Goal: Find specific page/section: Find specific page/section

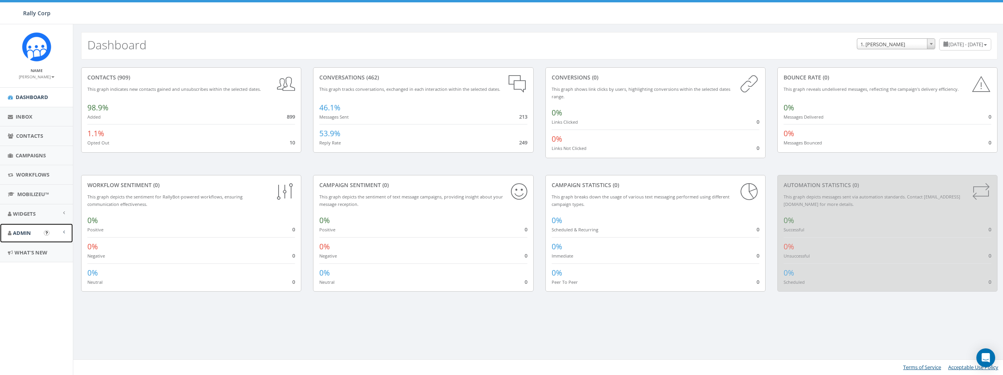
click at [28, 235] on span "Admin" at bounding box center [22, 232] width 18 height 7
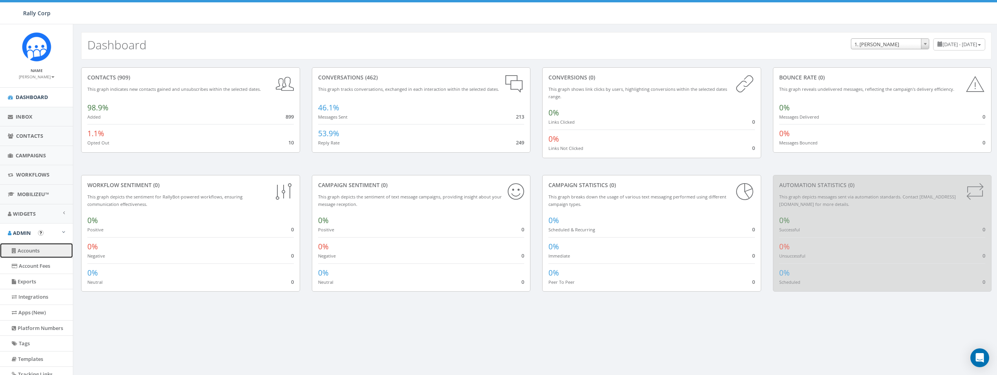
click at [35, 251] on link "Accounts" at bounding box center [36, 250] width 73 height 15
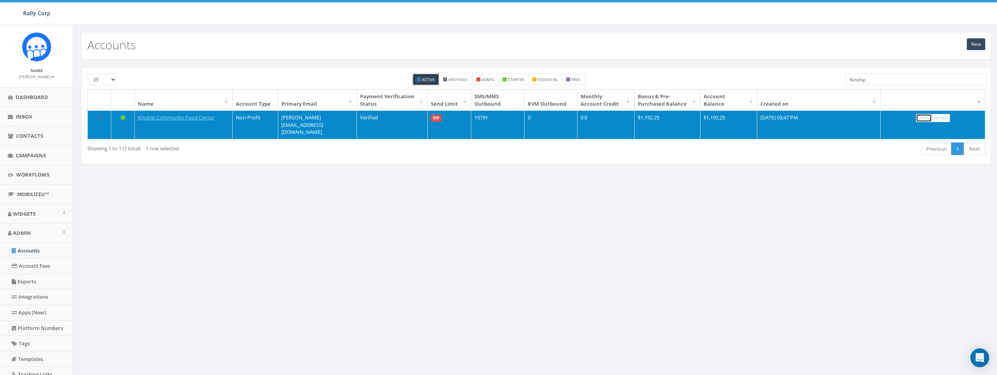
click at [923, 118] on link "View" at bounding box center [924, 118] width 16 height 8
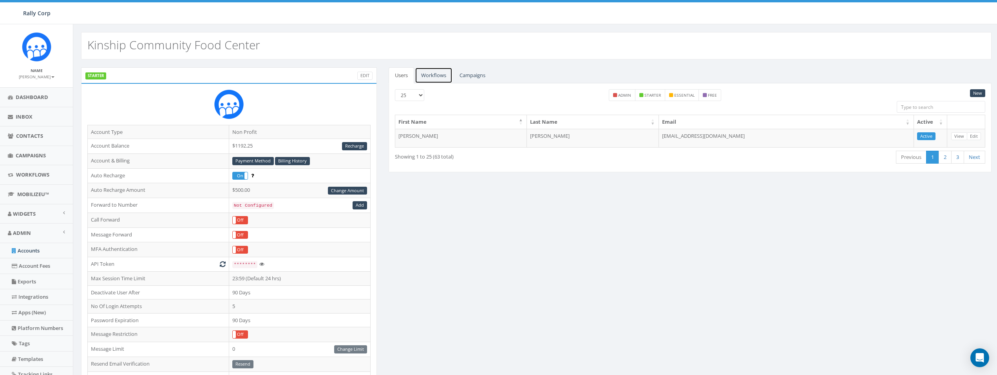
click at [443, 79] on link "Workflows" at bounding box center [434, 75] width 38 height 16
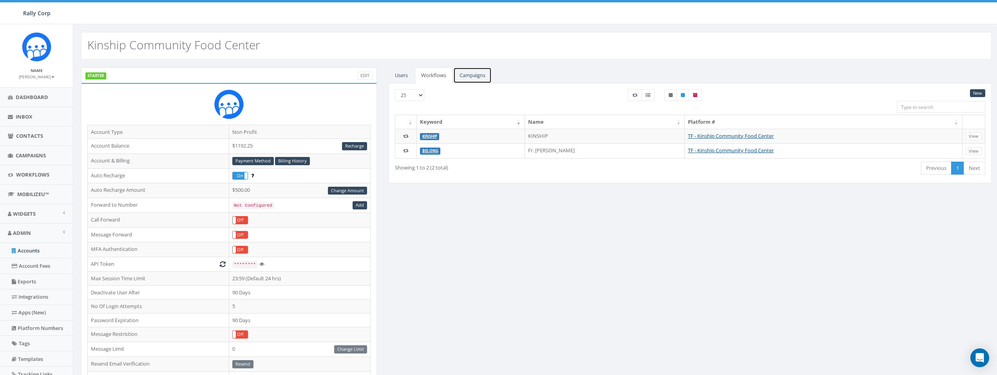
click at [481, 74] on link "Campaigns" at bounding box center [472, 75] width 38 height 16
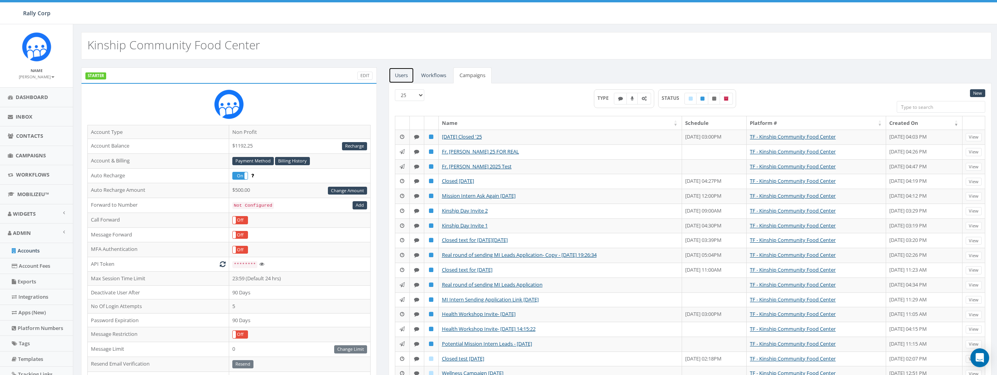
click at [398, 76] on link "Users" at bounding box center [400, 75] width 25 height 16
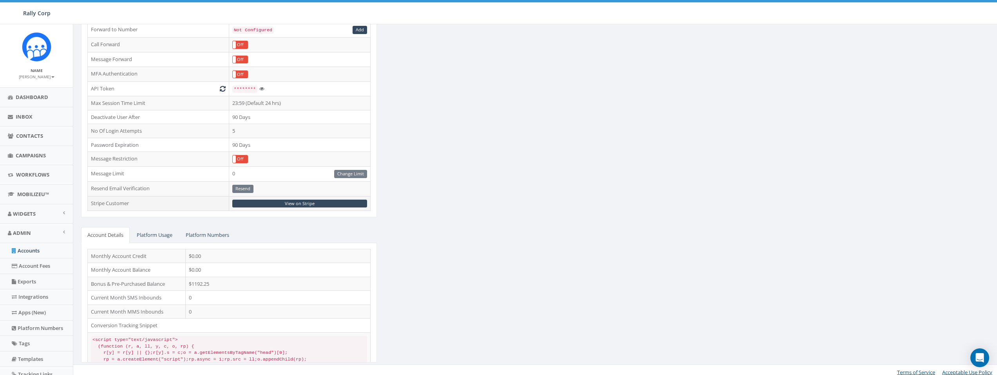
scroll to position [180, 0]
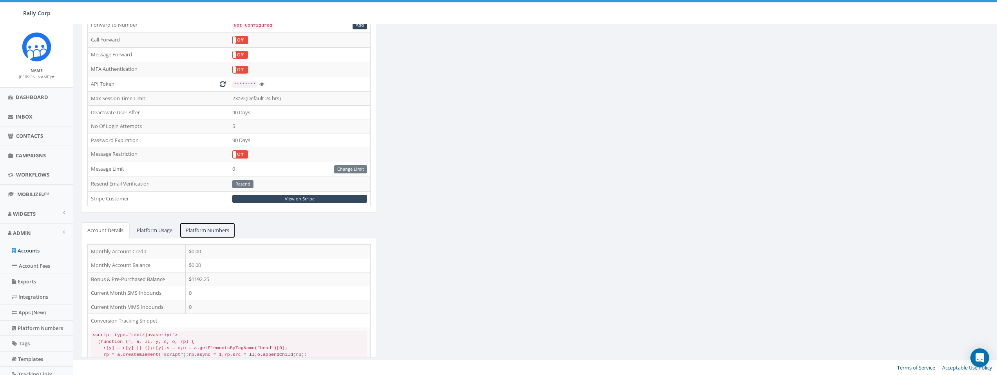
click at [212, 228] on link "Platform Numbers" at bounding box center [207, 230] width 56 height 16
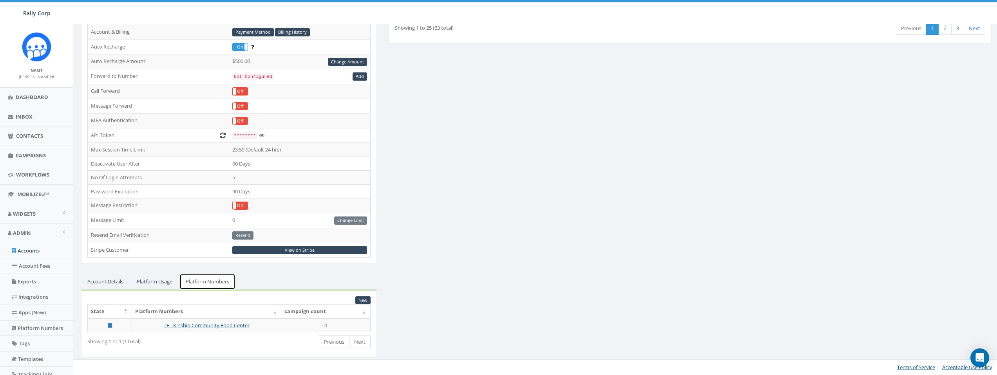
scroll to position [128, 0]
click at [157, 281] on link "Platform Usage" at bounding box center [154, 282] width 48 height 16
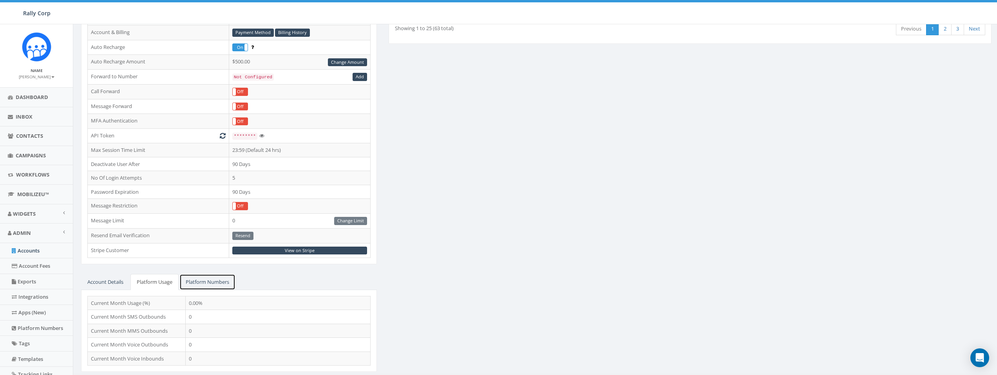
click at [206, 280] on link "Platform Numbers" at bounding box center [207, 282] width 56 height 16
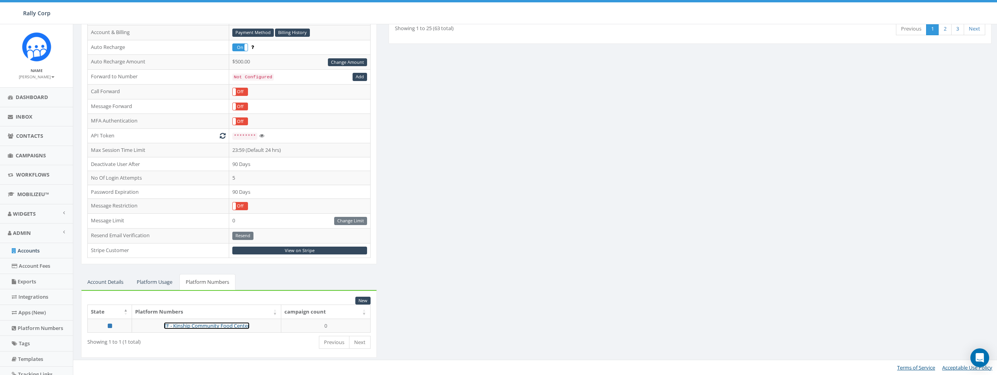
click at [214, 325] on link "TF - Kinship Community Food Center" at bounding box center [207, 325] width 86 height 7
